Goal: Use online tool/utility: Utilize a website feature to perform a specific function

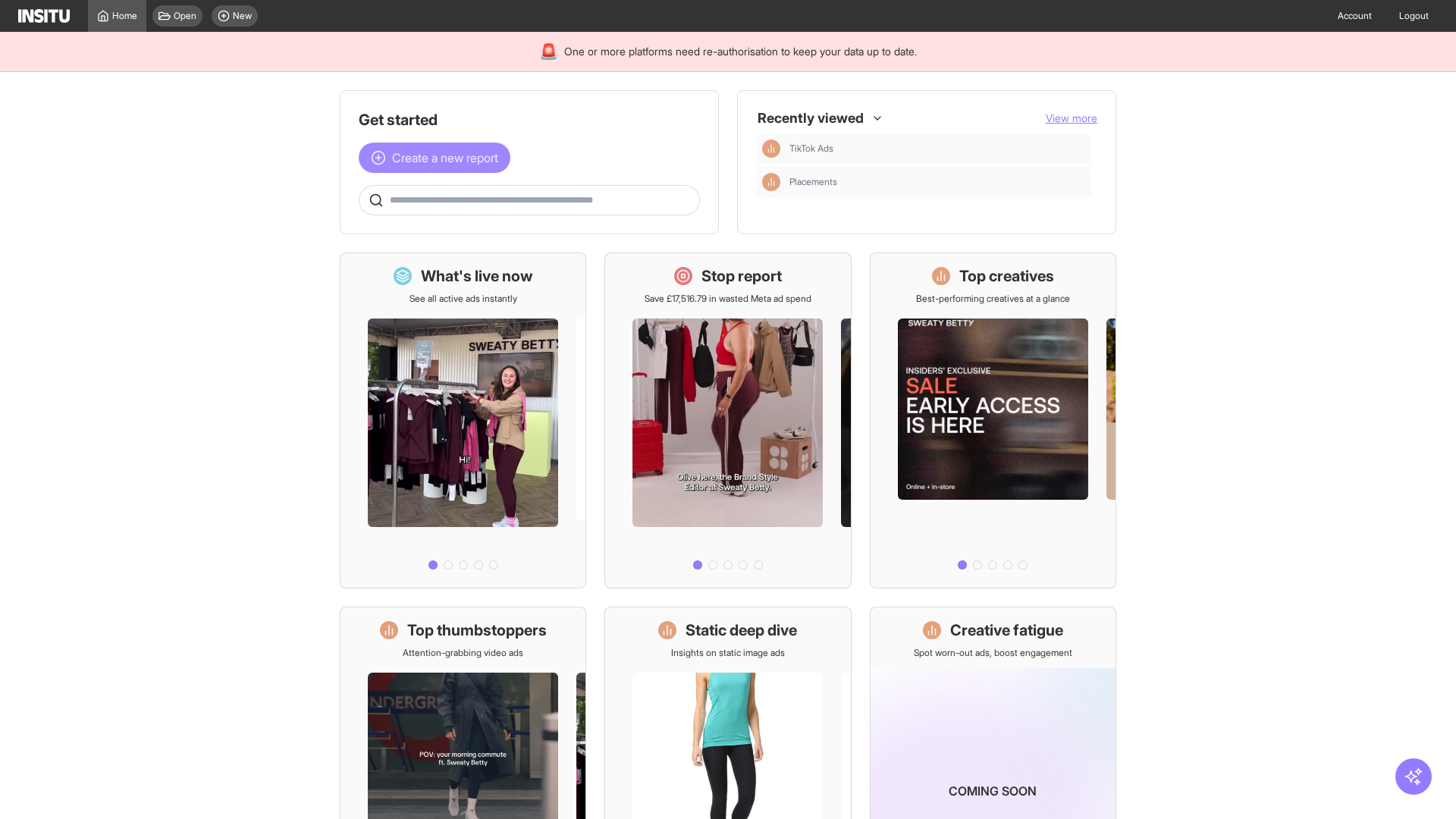
click at [438, 158] on span "Create a new report" at bounding box center [445, 157] width 106 height 18
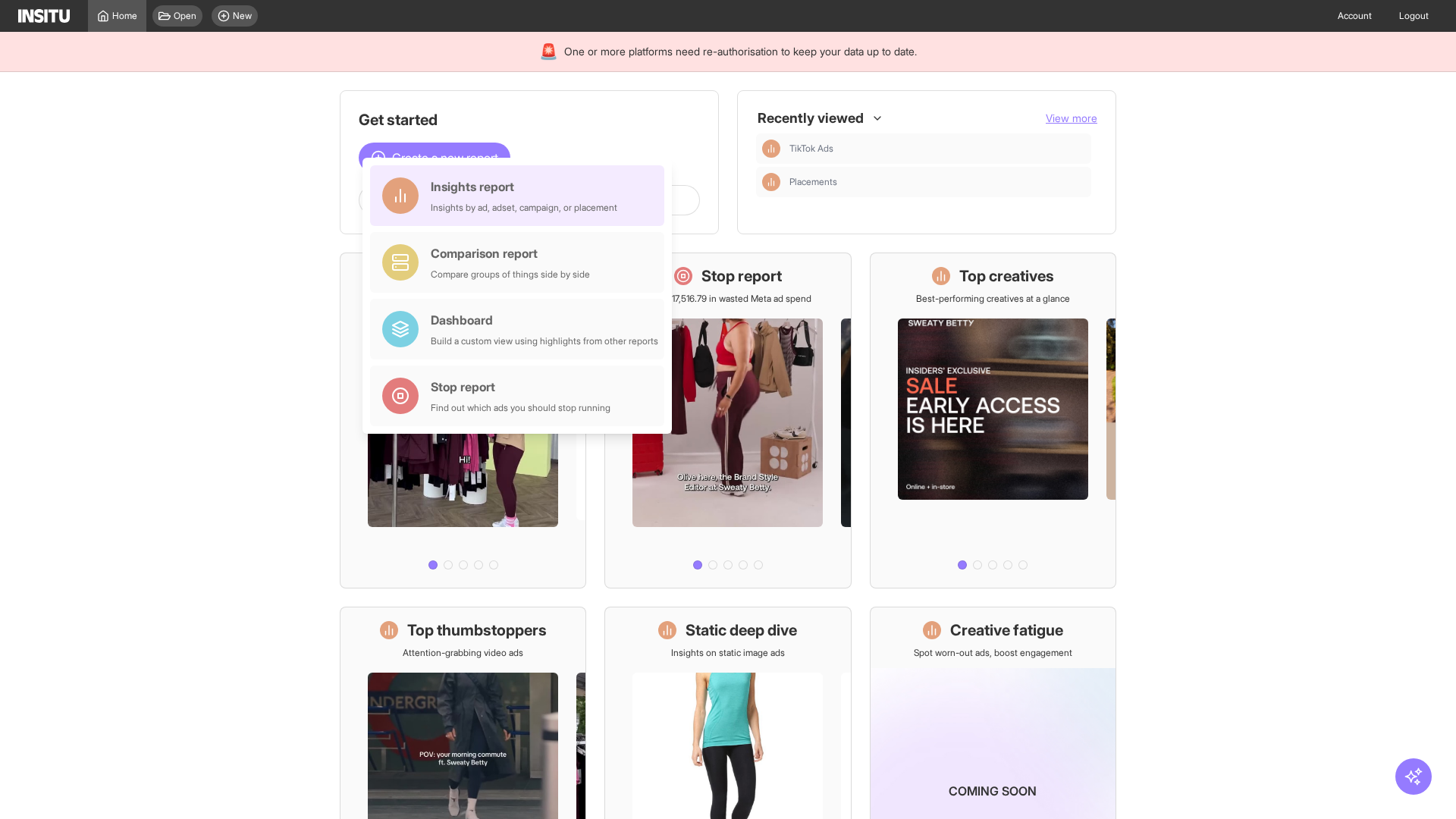
click at [520, 196] on div "Insights report Insights by ad, adset, campaign, or placement" at bounding box center [523, 196] width 186 height 36
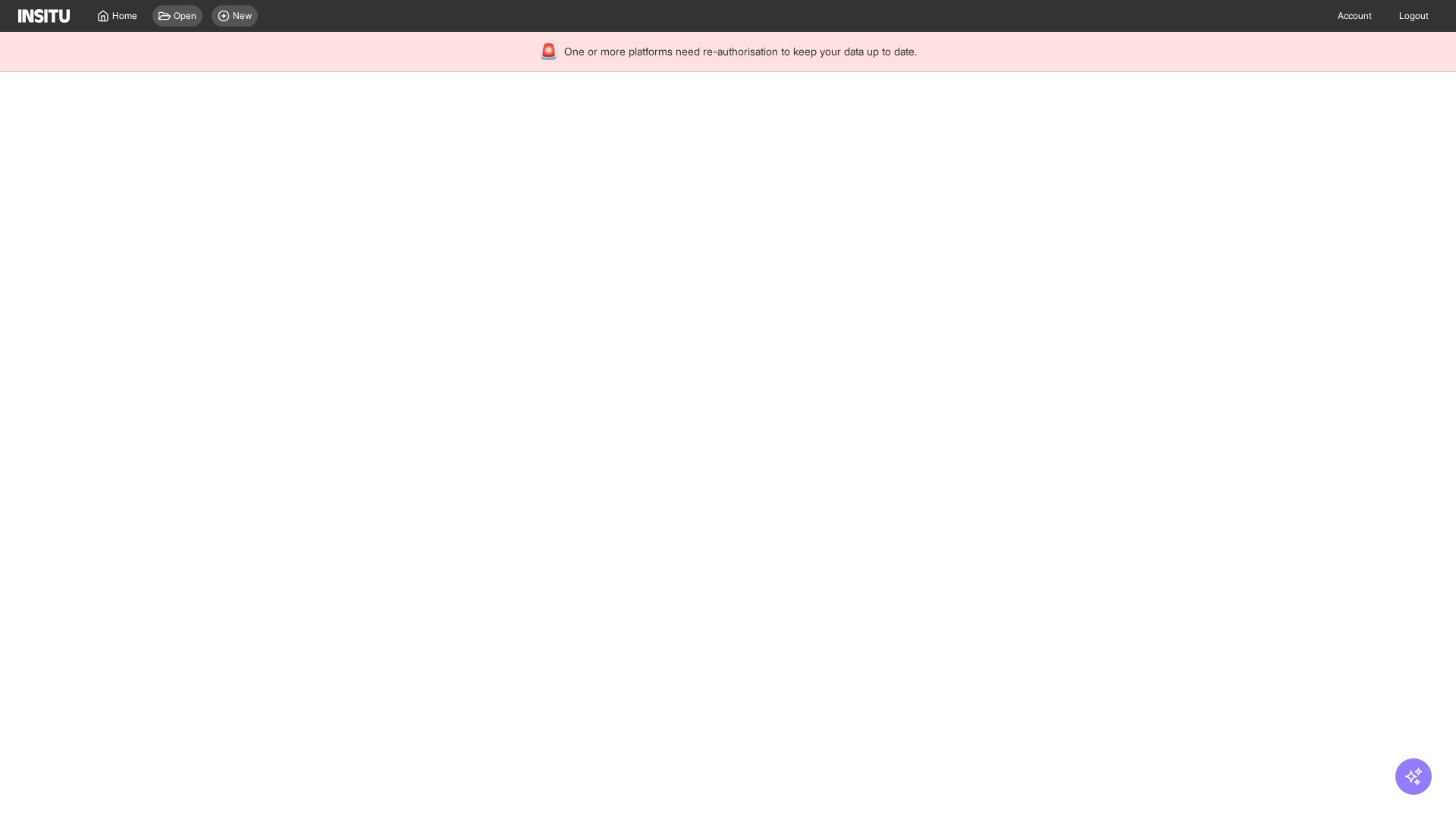
select select "**"
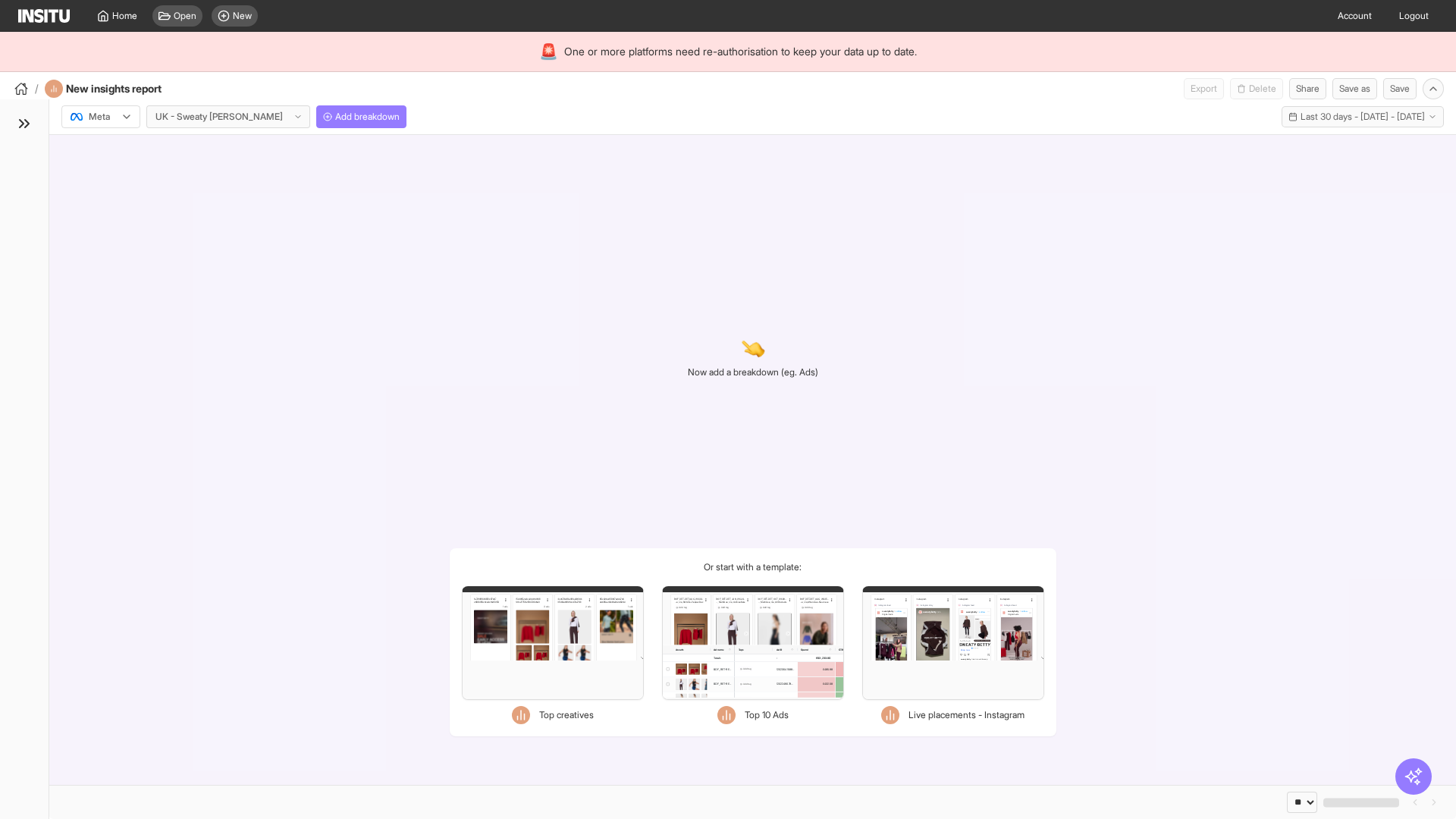
click at [101, 117] on div at bounding box center [90, 117] width 43 height 15
click at [100, 149] on span "Meta" at bounding box center [99, 149] width 21 height 14
click at [335, 117] on span "Add breakdown" at bounding box center [367, 117] width 64 height 12
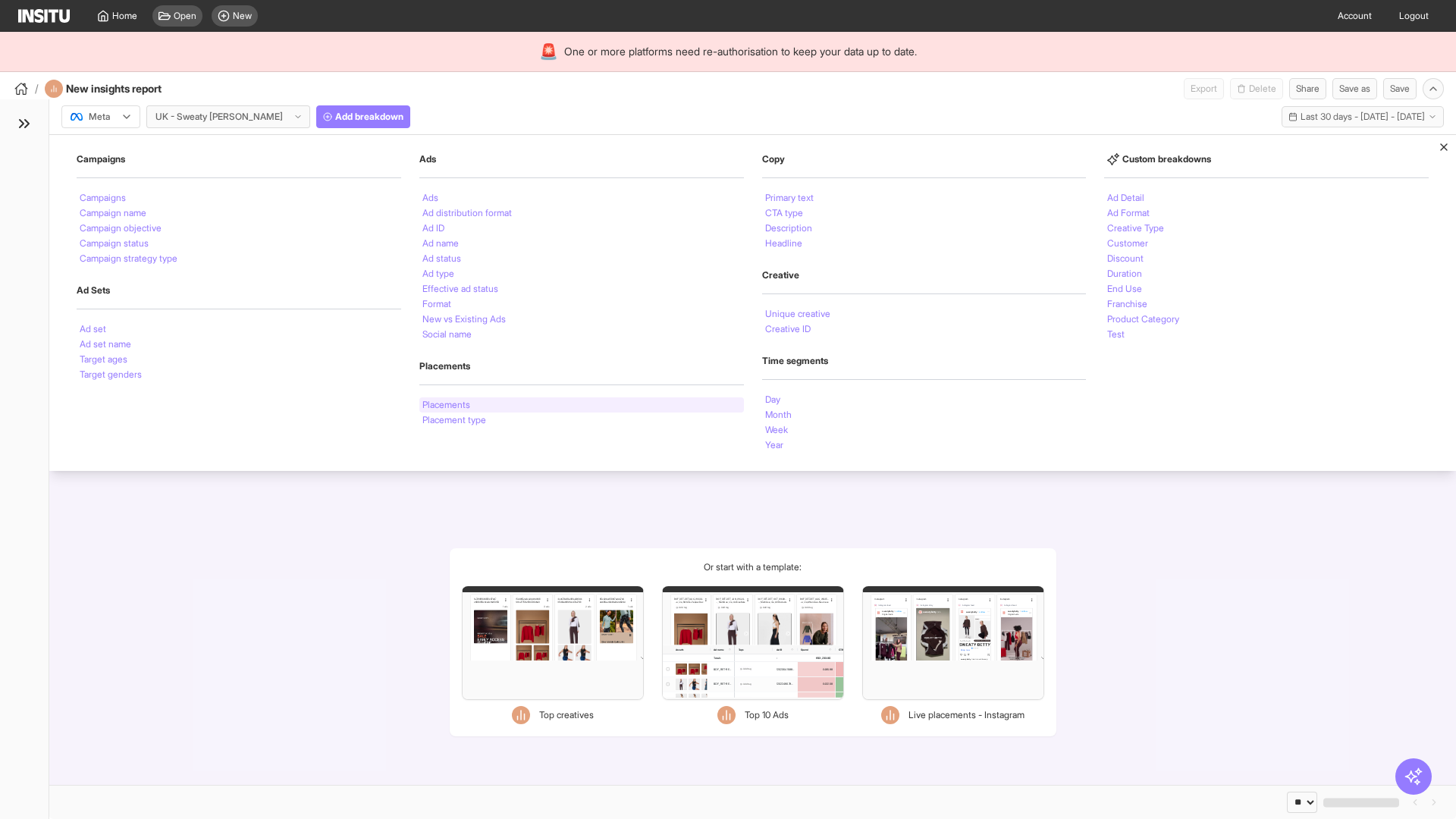
click at [448, 405] on li "Placements" at bounding box center [446, 405] width 48 height 9
